Goal: Task Accomplishment & Management: Manage account settings

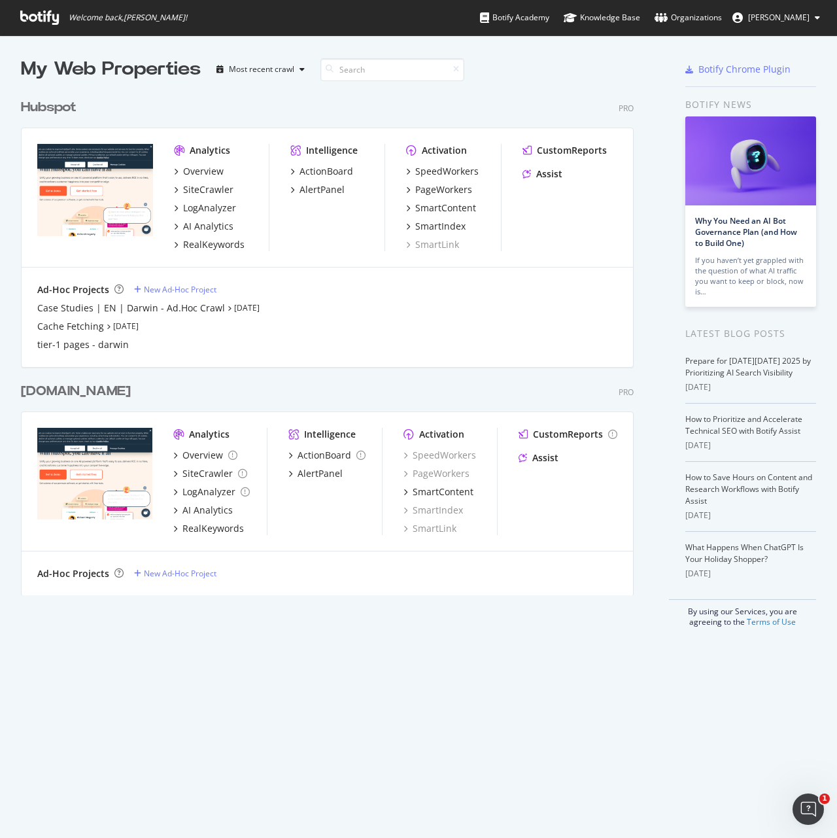
scroll to position [828, 818]
click at [48, 105] on div "Hubspot" at bounding box center [49, 107] width 56 height 19
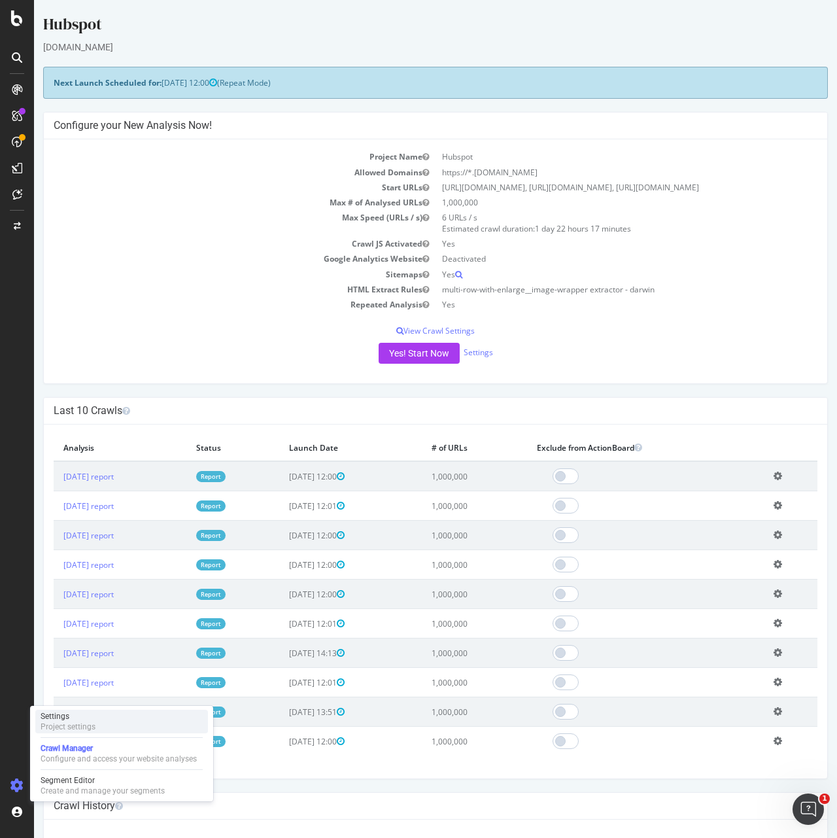
click at [109, 728] on div "Settings Project settings" at bounding box center [121, 722] width 173 height 24
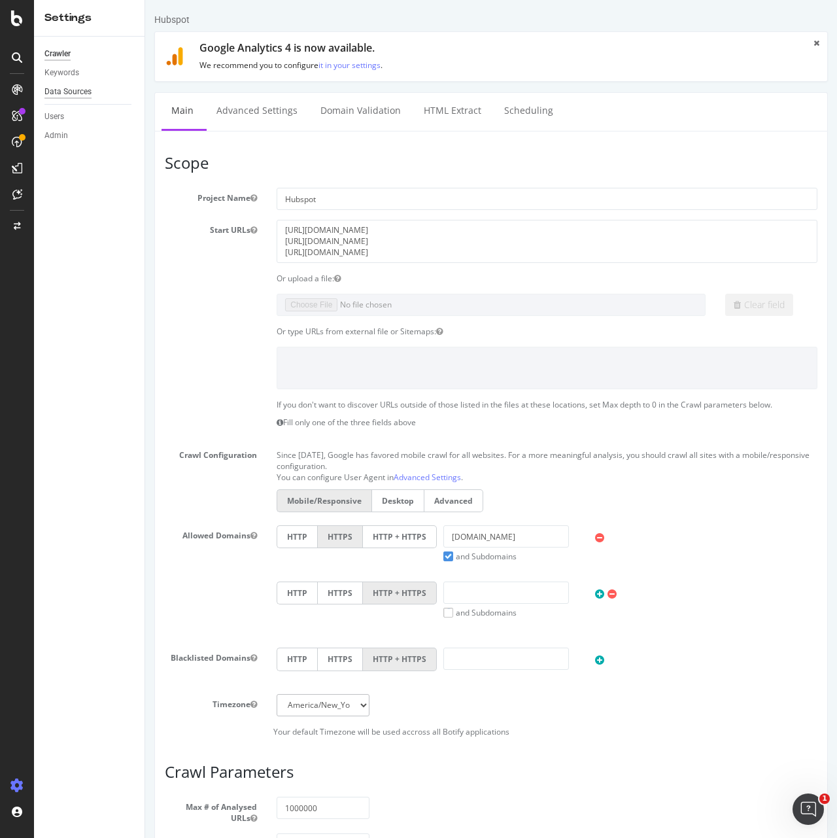
click at [60, 96] on div "Data Sources" at bounding box center [67, 92] width 47 height 14
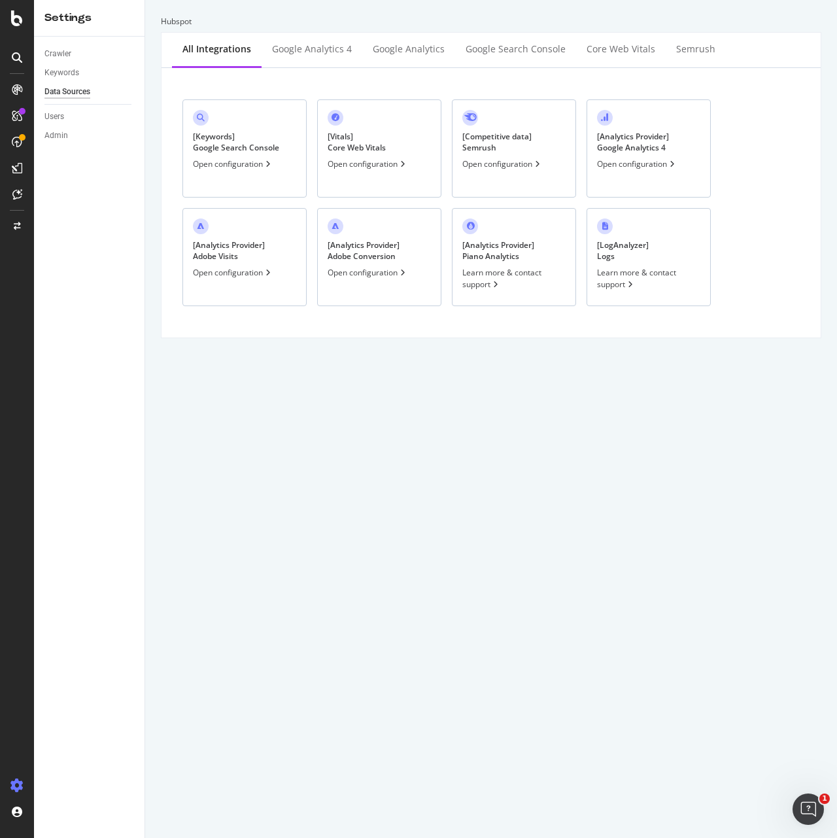
click at [246, 143] on div "[ Keywords ] Google Search Console" at bounding box center [236, 142] width 86 height 22
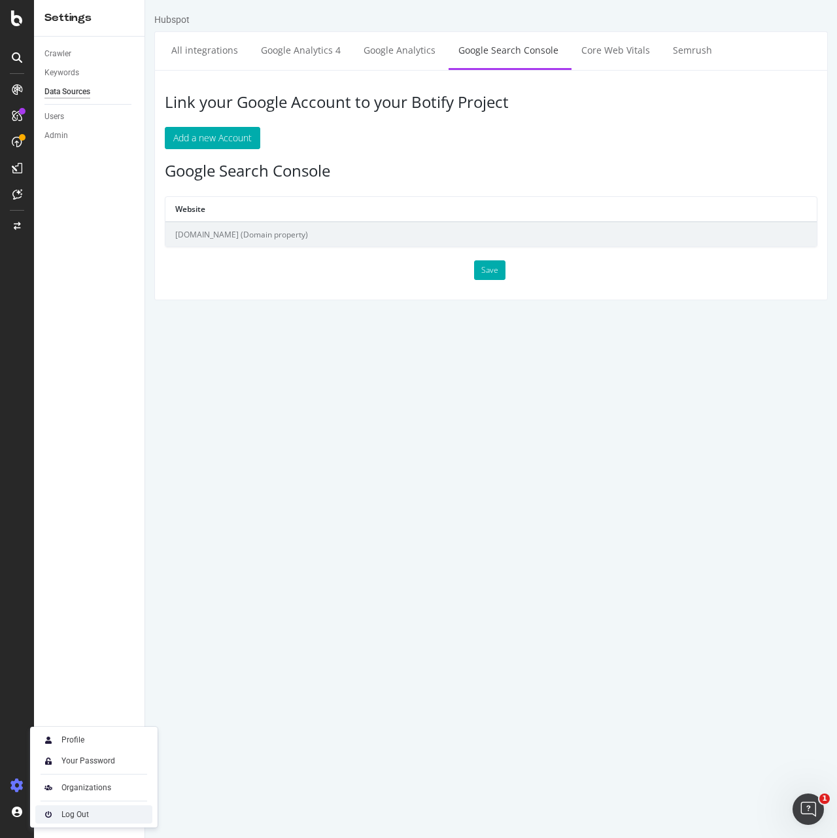
click at [115, 815] on div "Log Out" at bounding box center [93, 814] width 117 height 18
